Goal: Task Accomplishment & Management: Use online tool/utility

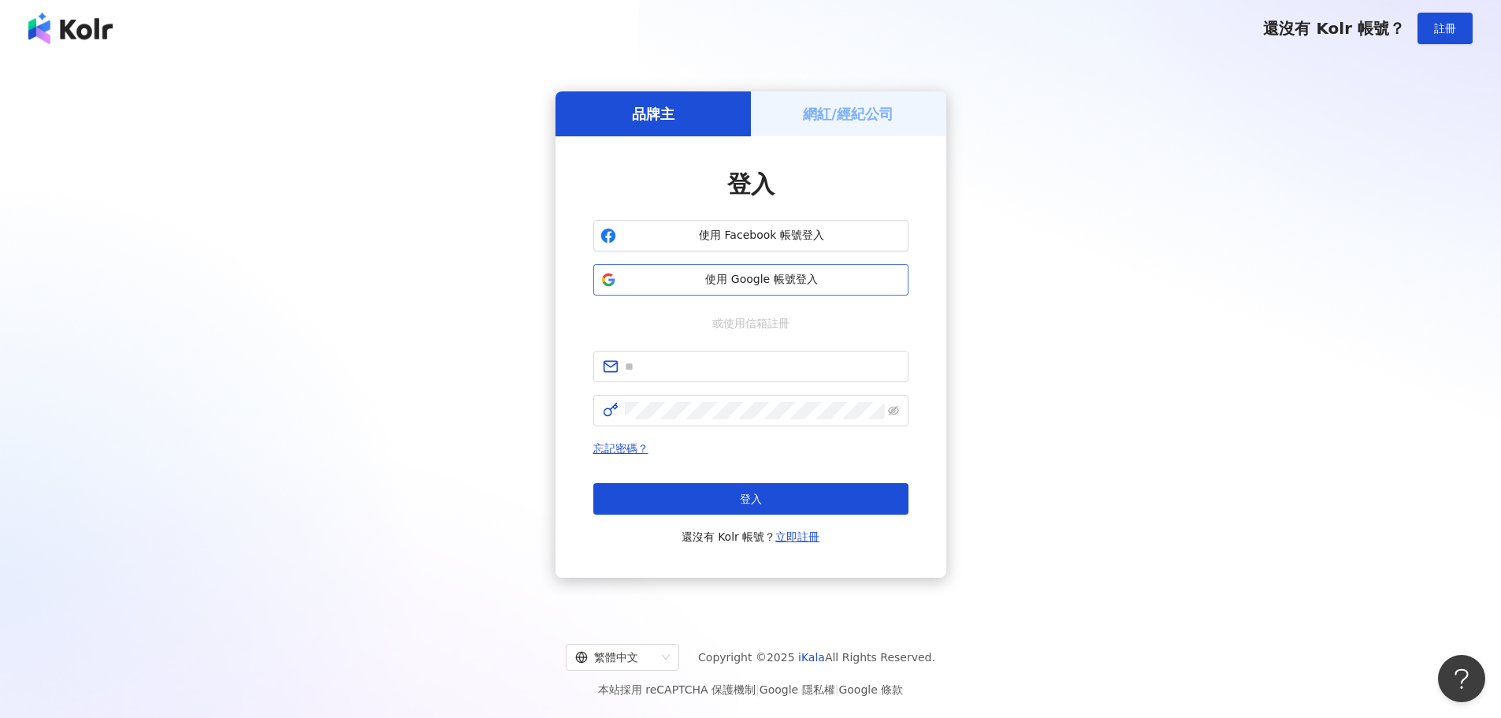
click at [697, 266] on button "使用 Google 帳號登入" at bounding box center [750, 280] width 315 height 32
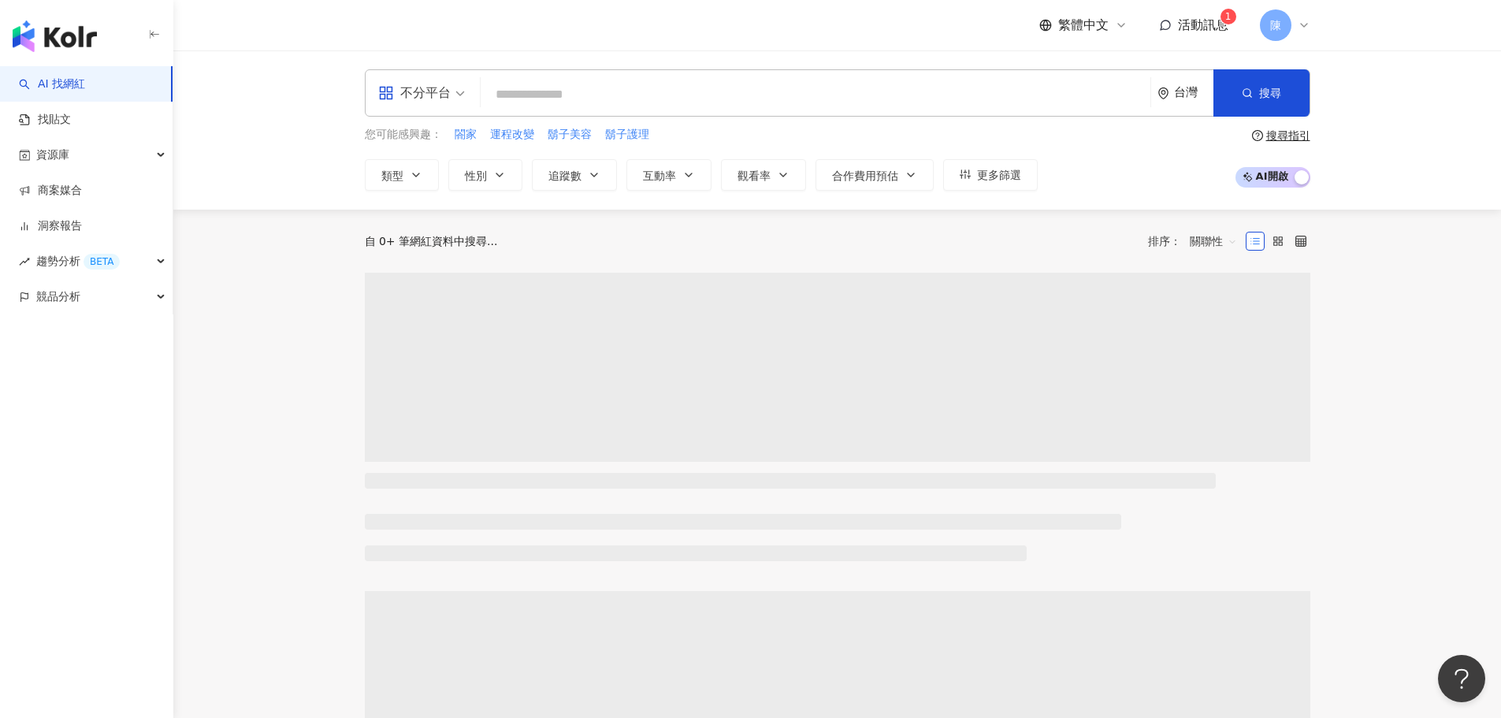
click at [697, 36] on div "繁體中文 活動訊息 1 陳" at bounding box center [1175, 25] width 271 height 32
click at [697, 23] on span "活動訊息" at bounding box center [1203, 24] width 50 height 15
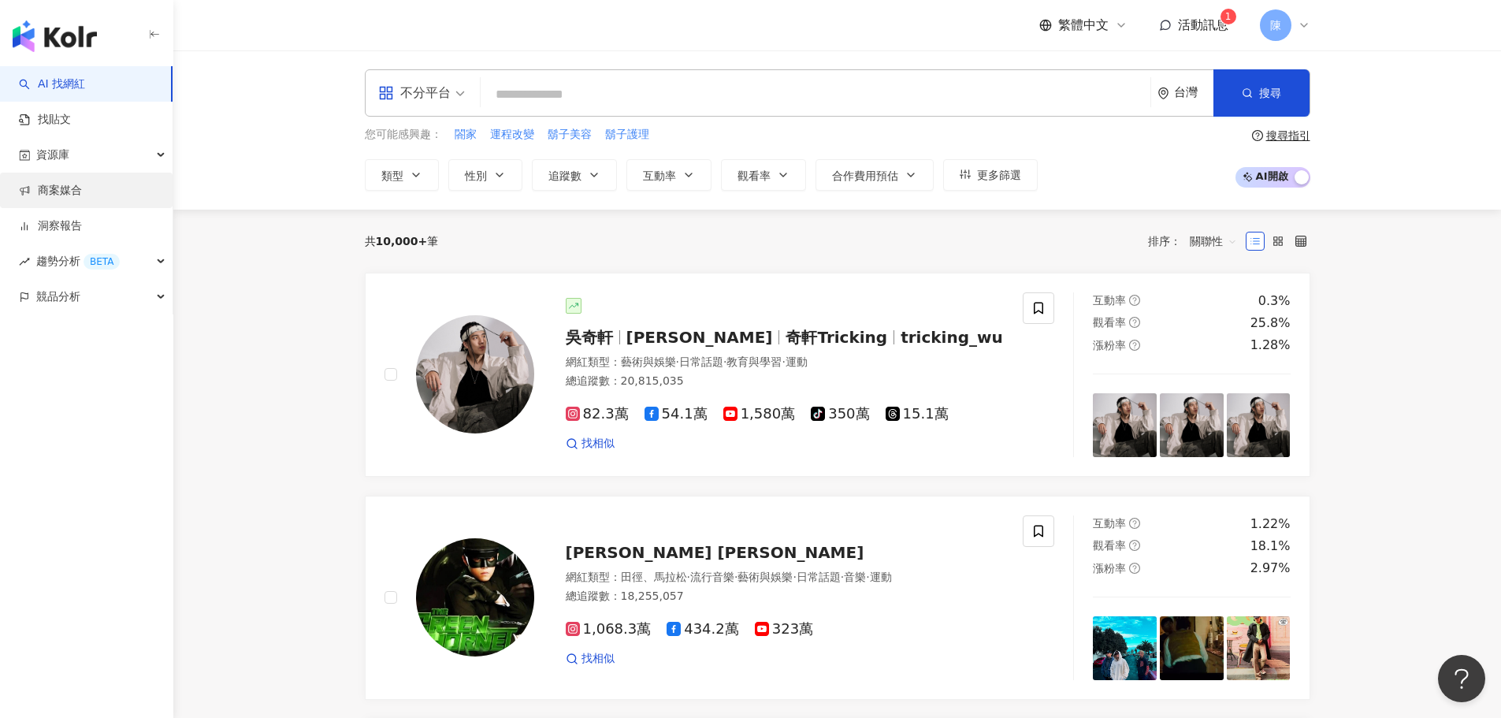
click at [74, 189] on link "商案媒合" at bounding box center [50, 191] width 63 height 16
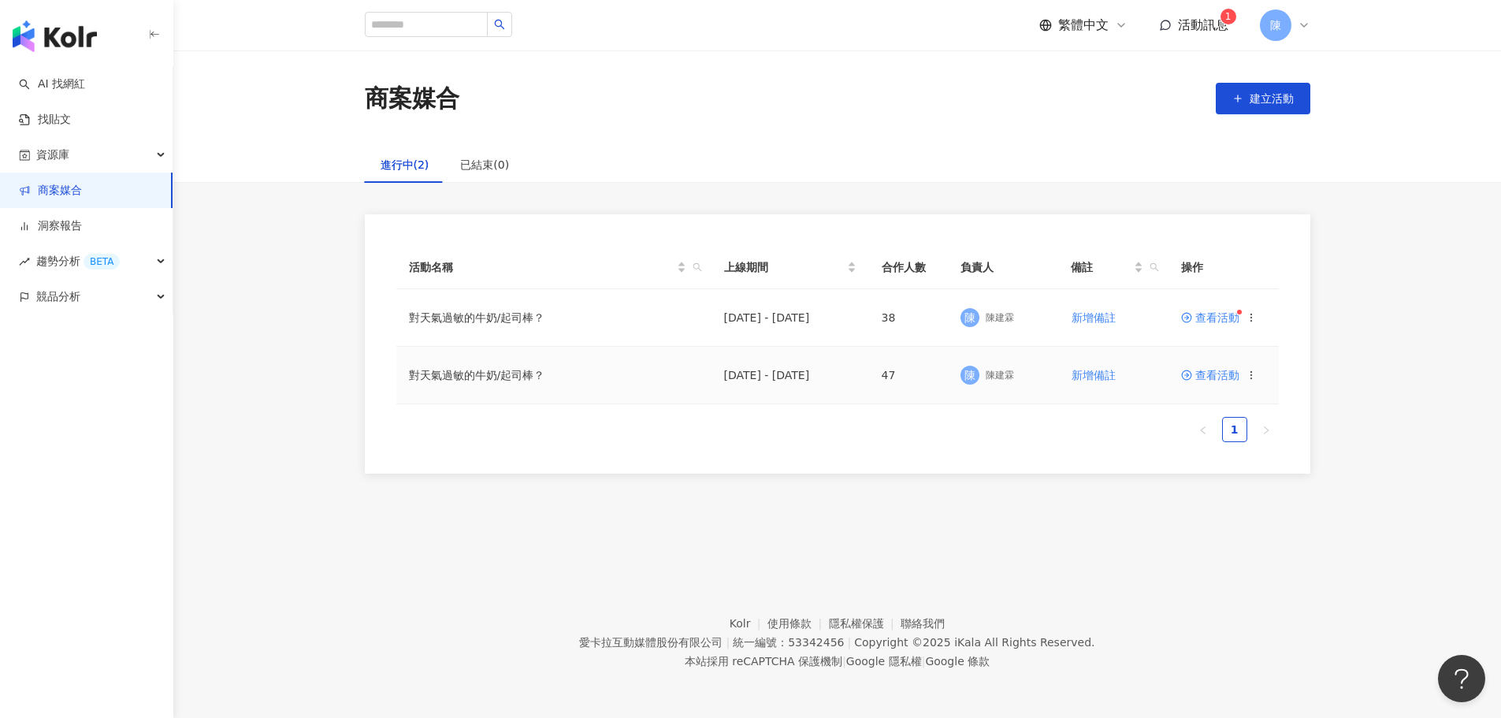
click at [697, 374] on span "查看活動" at bounding box center [1210, 375] width 58 height 11
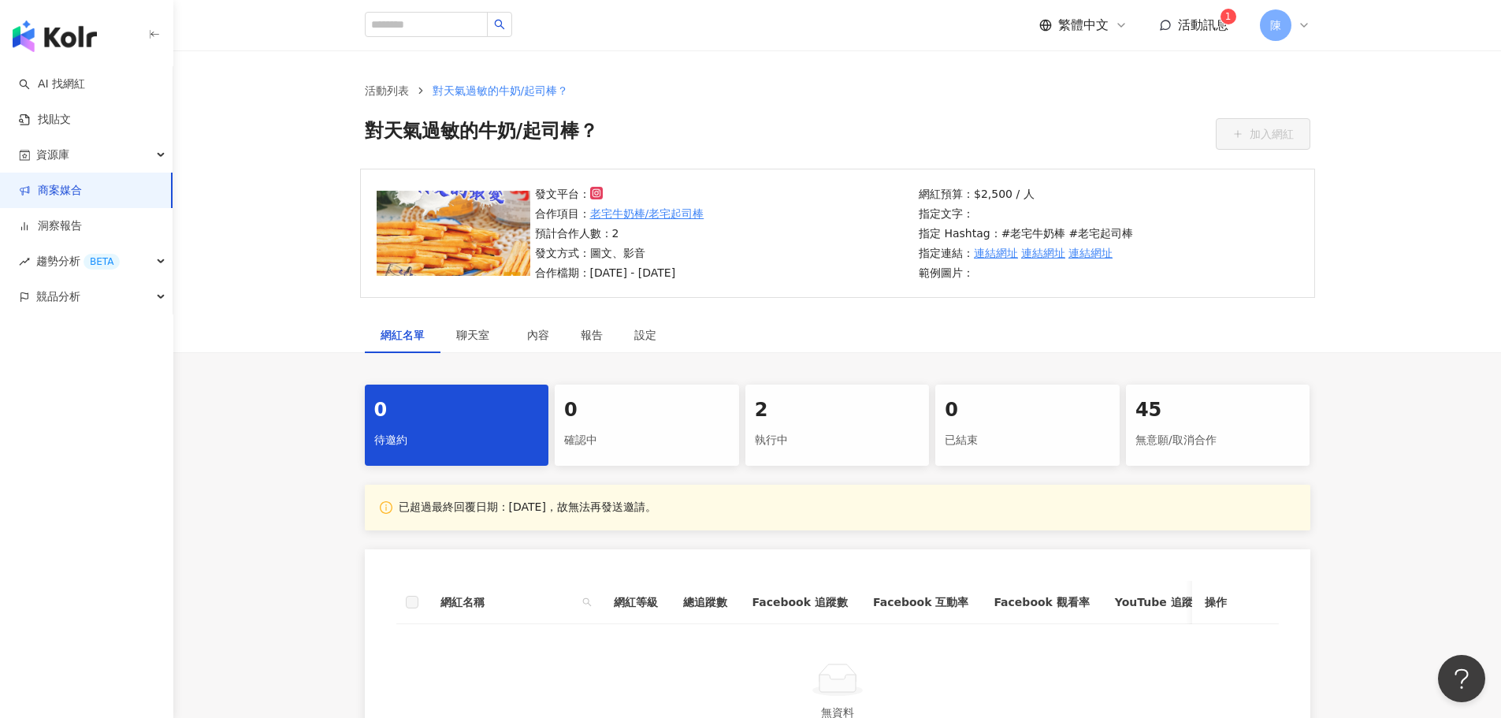
click at [697, 422] on div "2" at bounding box center [838, 410] width 166 height 27
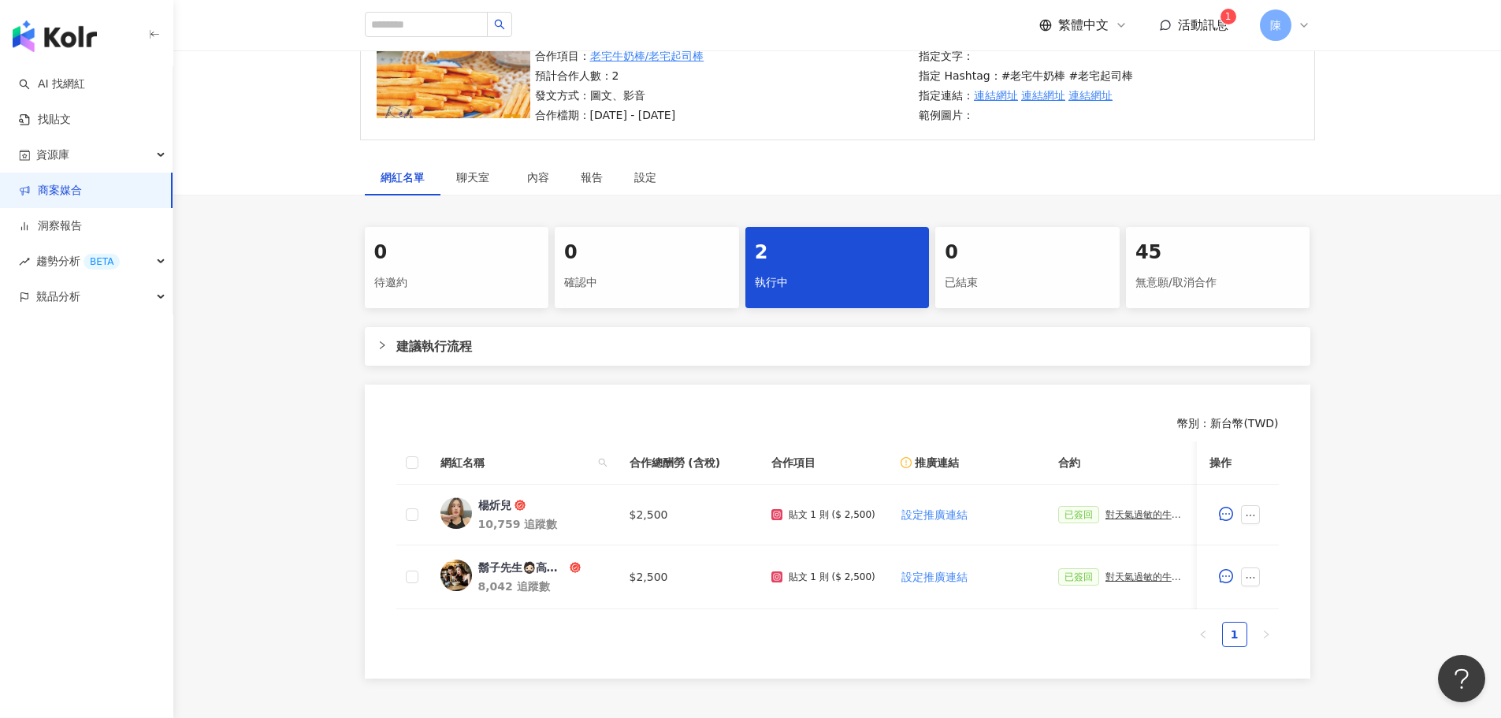
click at [245, 375] on div "0 待邀約 0 確認中 2 執行中 0 已結束 45 無意願/取消合作 建議執行流程 幣別 ： 新台幣 ( TWD ) 網紅名稱 合作總酬勞 (含稅) 合作項…" at bounding box center [837, 453] width 1328 height 452
